Goal: Task Accomplishment & Management: Manage account settings

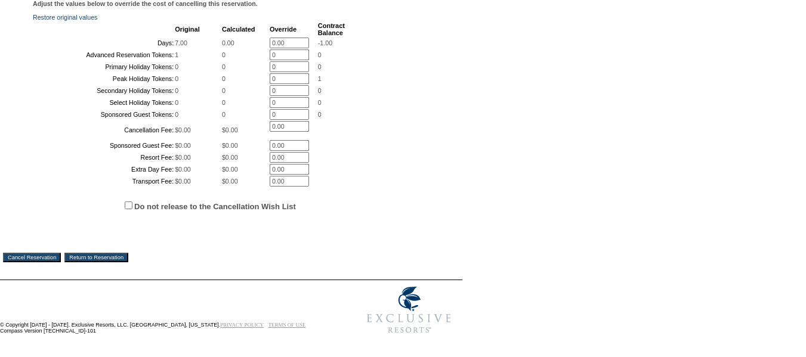
scroll to position [298, 0]
click at [24, 262] on input "Cancel Reservation" at bounding box center [32, 258] width 58 height 10
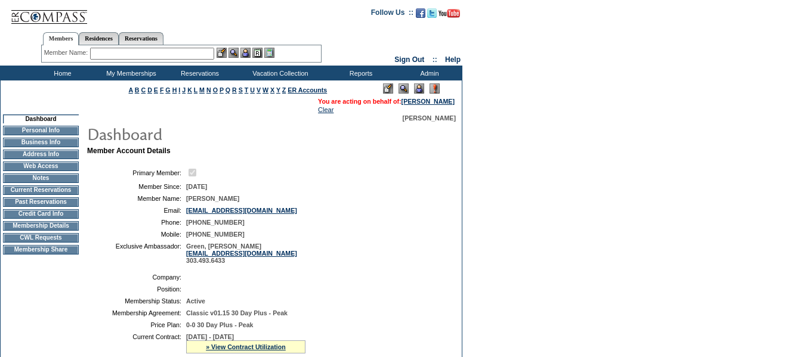
click at [49, 193] on td "Current Reservations" at bounding box center [41, 190] width 76 height 10
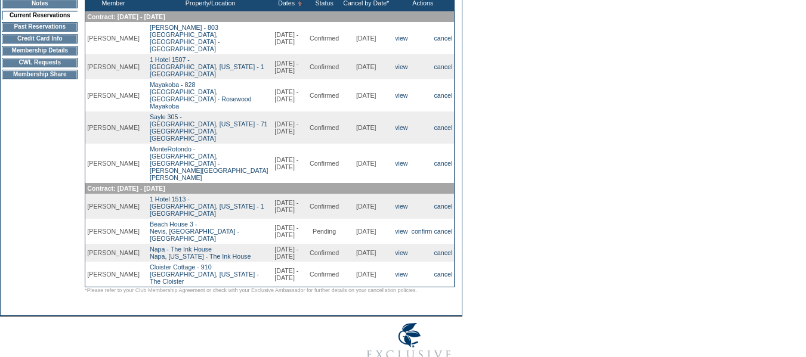
scroll to position [179, 0]
click at [417, 227] on link "confirm" at bounding box center [422, 230] width 21 height 7
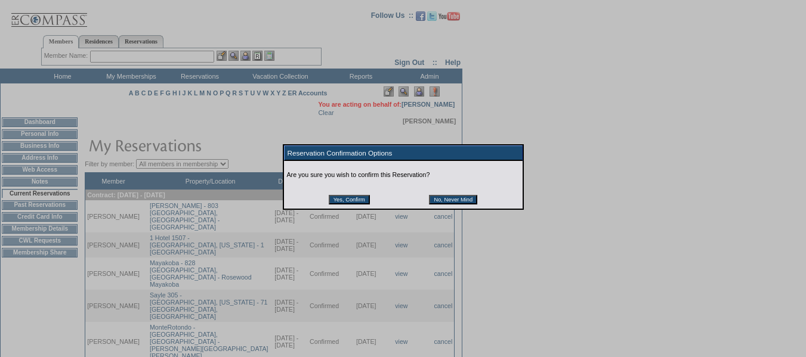
click at [359, 200] on input "Yes, Confirm" at bounding box center [349, 200] width 41 height 10
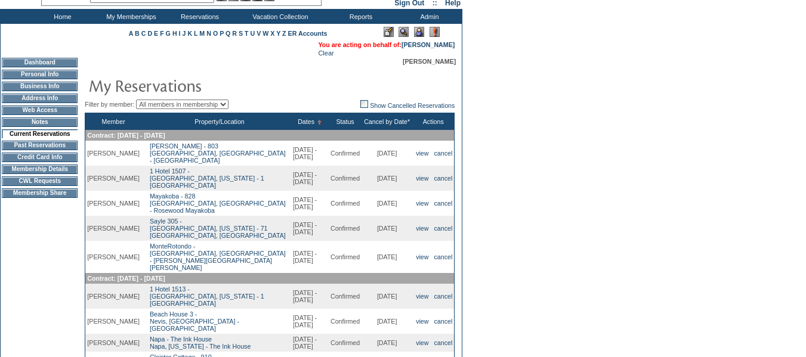
scroll to position [119, 0]
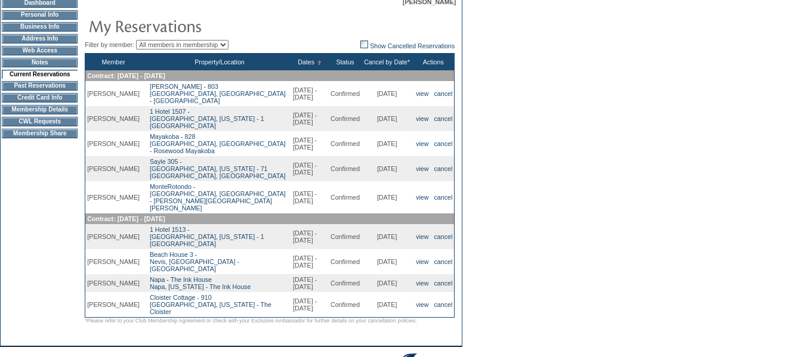
click at [52, 115] on td "Membership Details" at bounding box center [40, 110] width 76 height 10
